Goal: Information Seeking & Learning: Check status

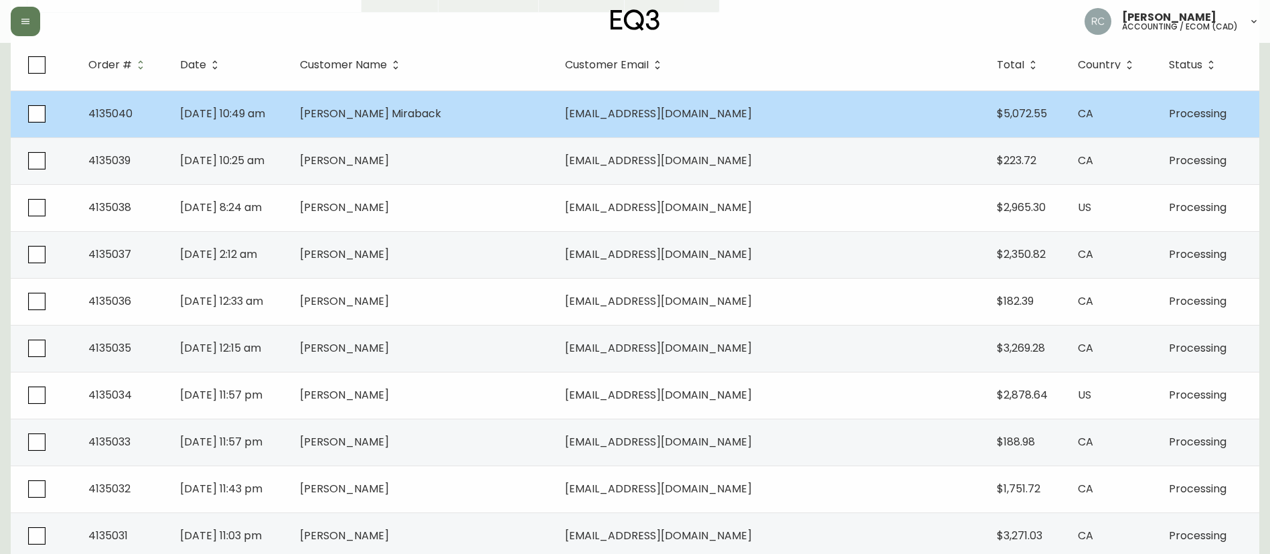
scroll to position [201, 0]
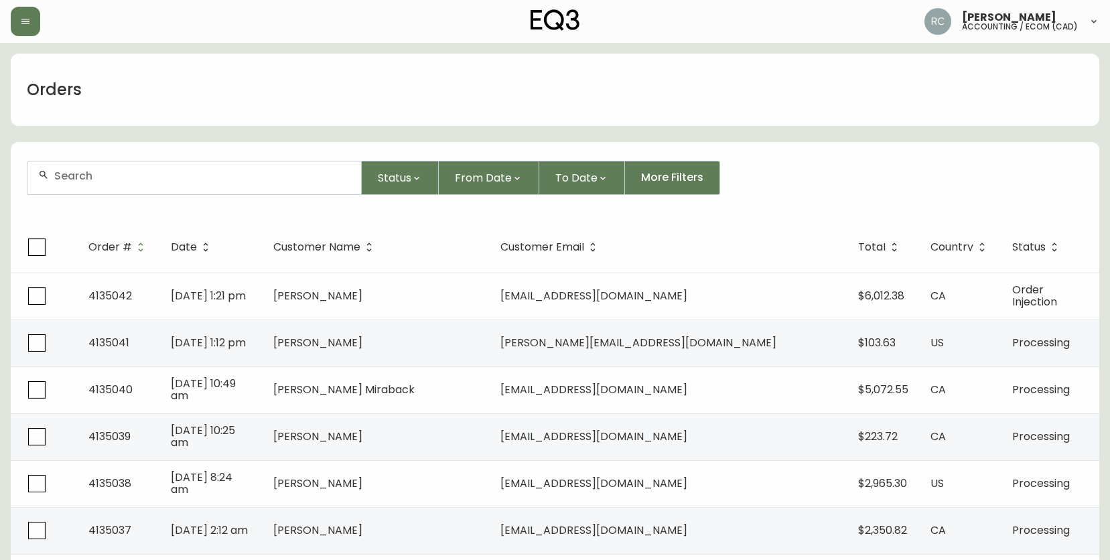
click at [335, 166] on div at bounding box center [194, 177] width 334 height 33
paste input "COMPENSATION TO KEEP AS-IS PPA# TICKET CUST# ORD# SKU REASON: SUBTOTAL: $ TOTAL…"
click at [255, 164] on div "COMPENSATION TO KEEP AS-IS PPA# TICKET CUST# ORD# SKU REASON: SUBTOTAL: $ TOTAL…" at bounding box center [194, 177] width 334 height 33
paste input "8568207"
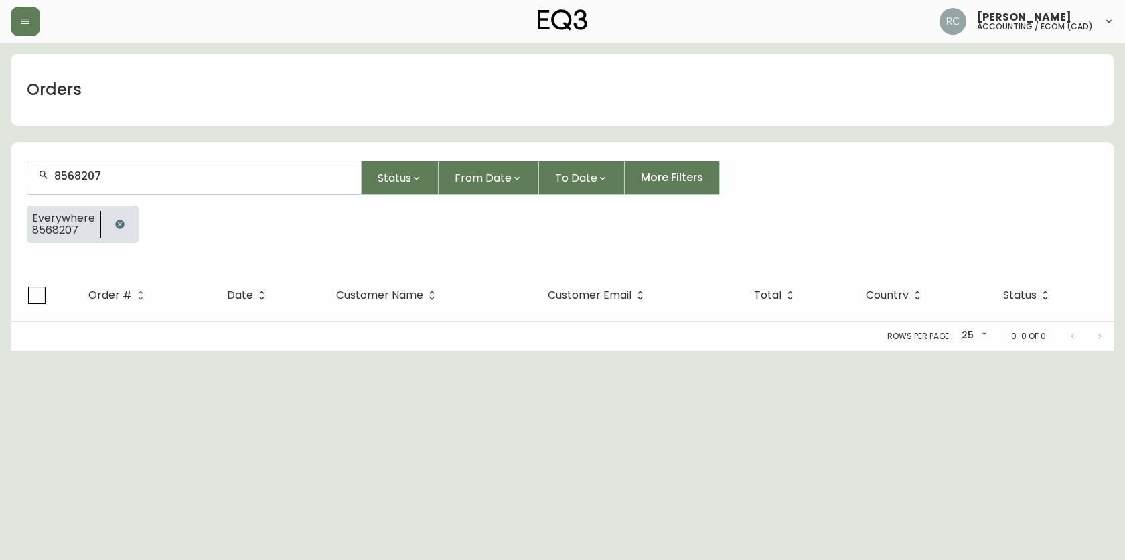
type input "8568207"
click at [297, 337] on div "Rows per page: 25 25 0-0 of 0" at bounding box center [563, 335] width 1104 height 29
click at [112, 217] on button "button" at bounding box center [119, 224] width 27 height 27
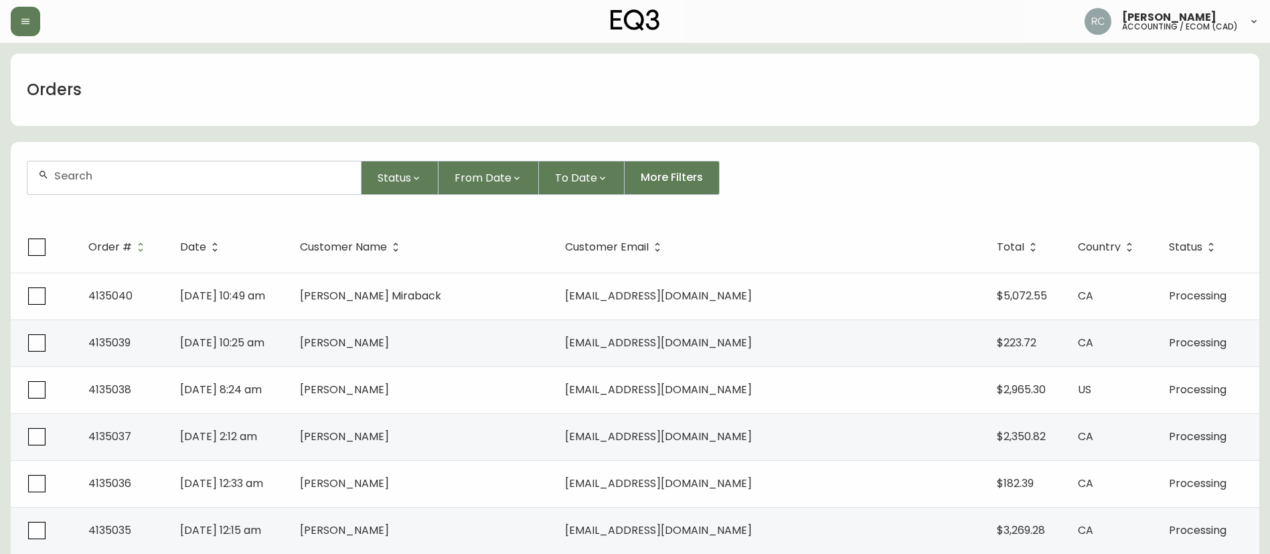
scroll to position [201, 0]
